Goal: Information Seeking & Learning: Learn about a topic

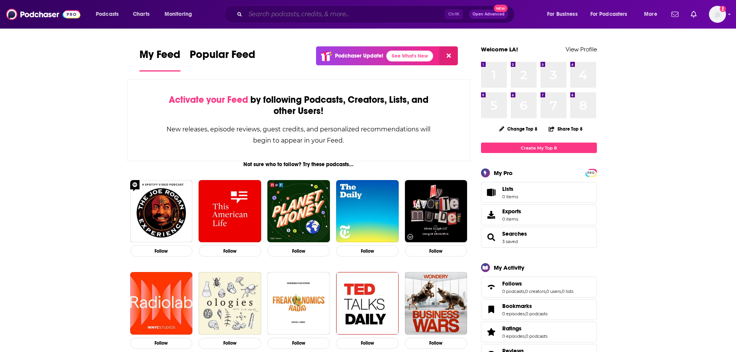
click at [315, 19] on input "Search podcasts, credits, & more..." at bounding box center [344, 14] width 199 height 12
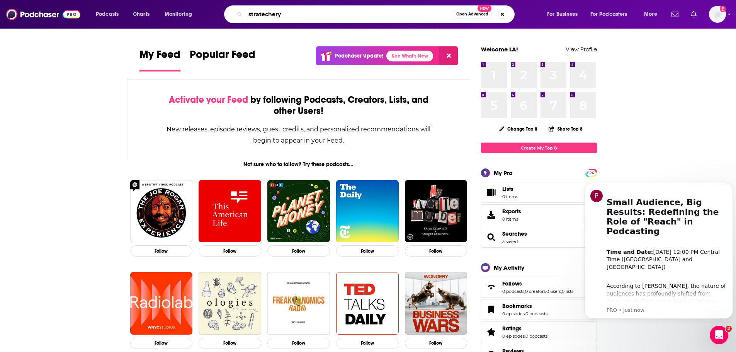
type input "stratechery"
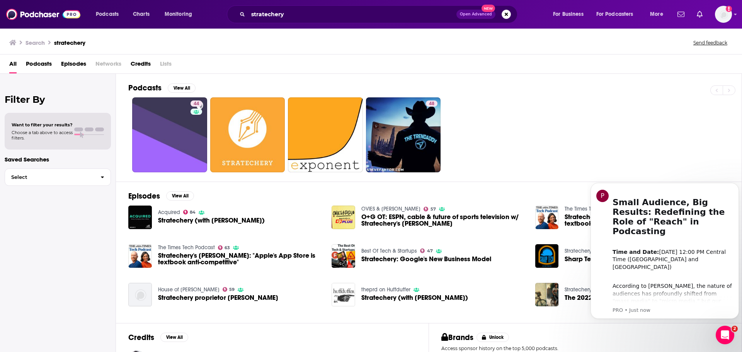
click at [228, 222] on span "Stratechery (with [PERSON_NAME])" at bounding box center [211, 220] width 107 height 7
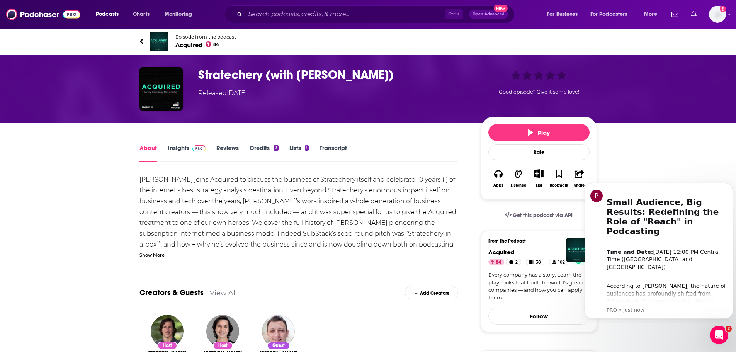
click at [196, 151] on link "Insights" at bounding box center [187, 153] width 38 height 18
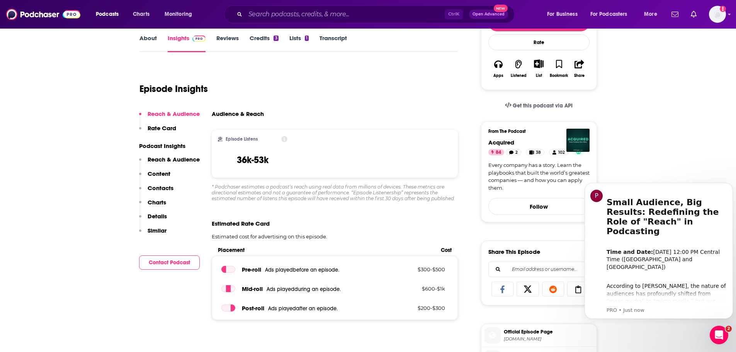
scroll to position [155, 0]
